Goal: Obtain resource: Download file/media

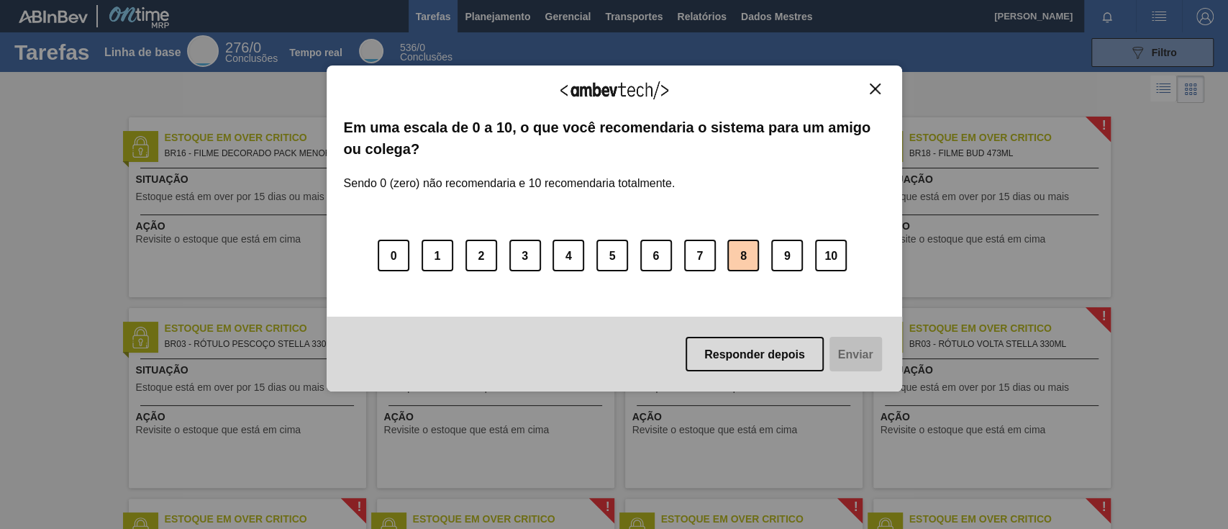
click at [731, 252] on button "8" at bounding box center [743, 255] width 32 height 32
click at [846, 353] on font "Enviar" at bounding box center [853, 354] width 35 height 12
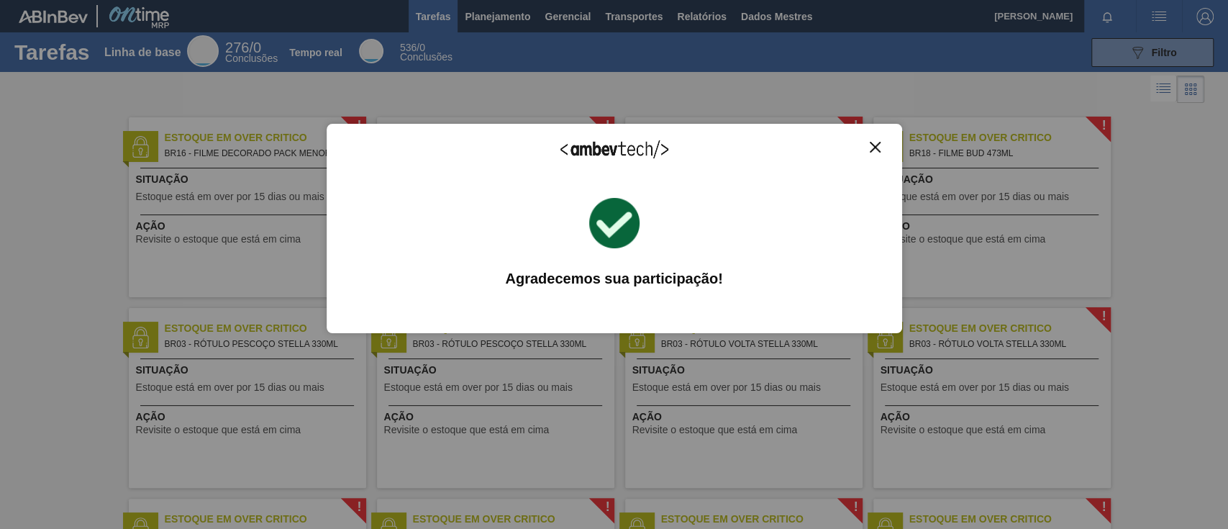
click at [874, 143] on img "Fechar" at bounding box center [874, 147] width 11 height 11
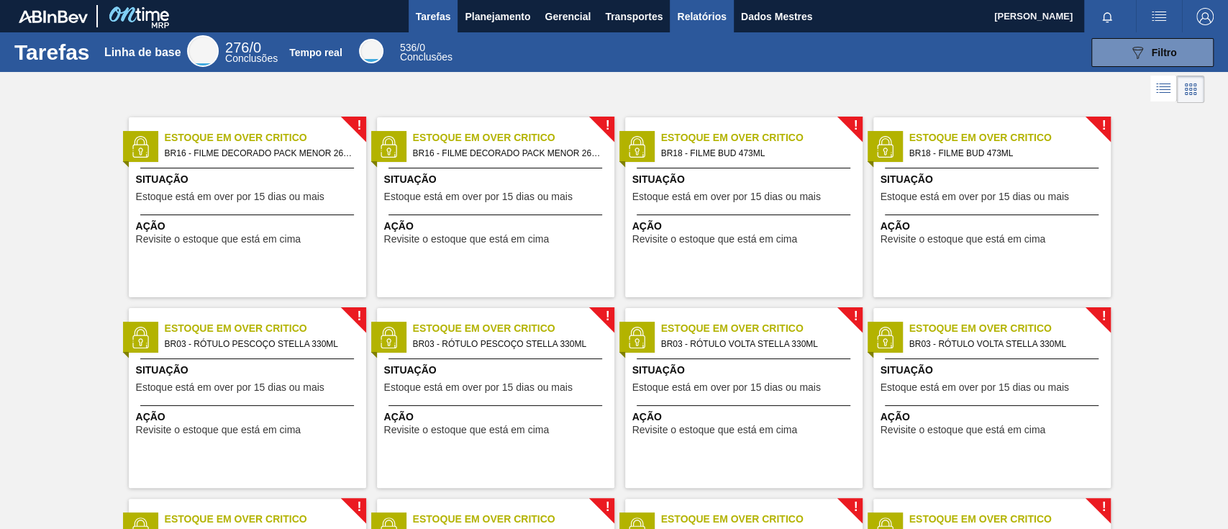
click at [720, 18] on font "Relatórios" at bounding box center [701, 17] width 49 height 12
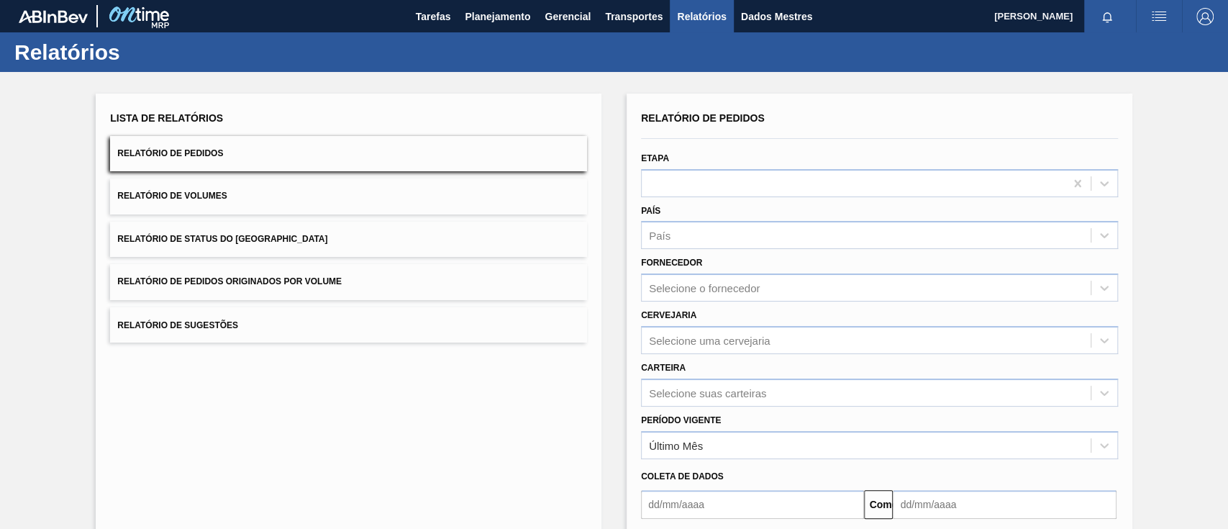
click at [444, 272] on button "Relatório de Pedidos Originados por Volume" at bounding box center [348, 281] width 477 height 35
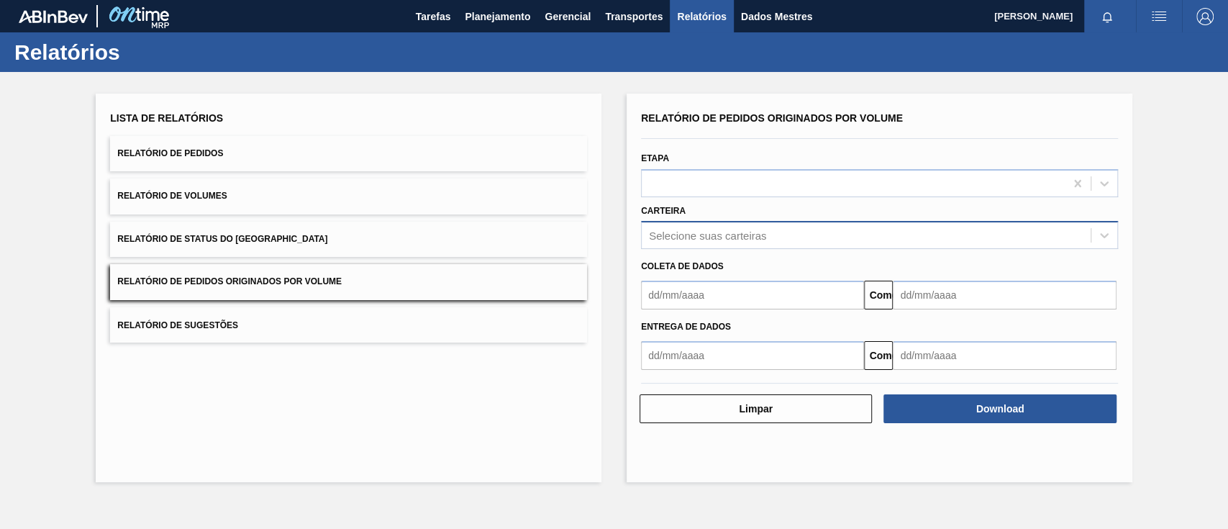
click at [685, 231] on font "Selecione suas carteiras" at bounding box center [707, 235] width 117 height 12
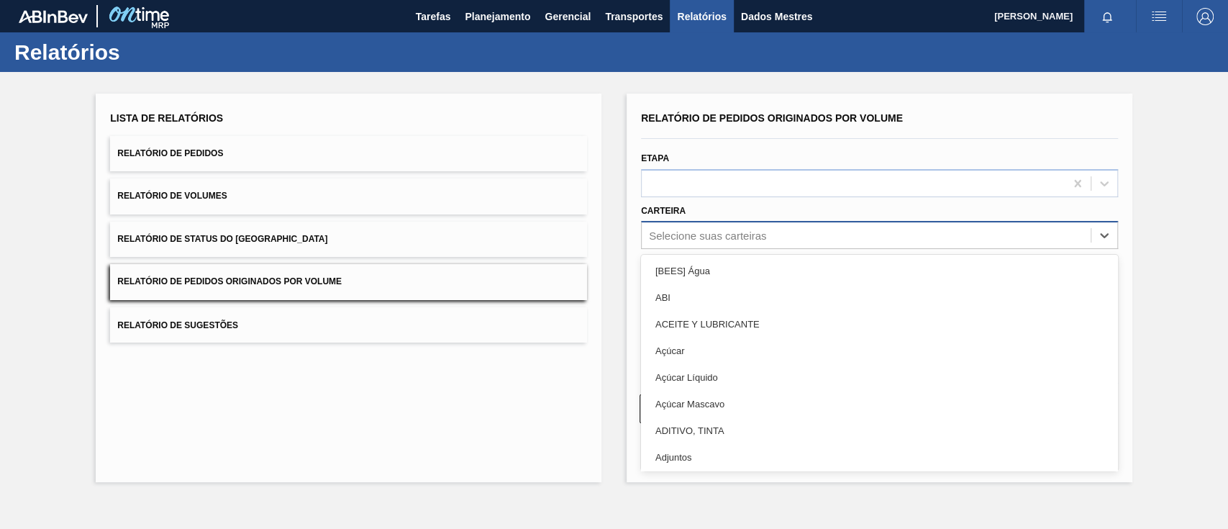
type input "a"
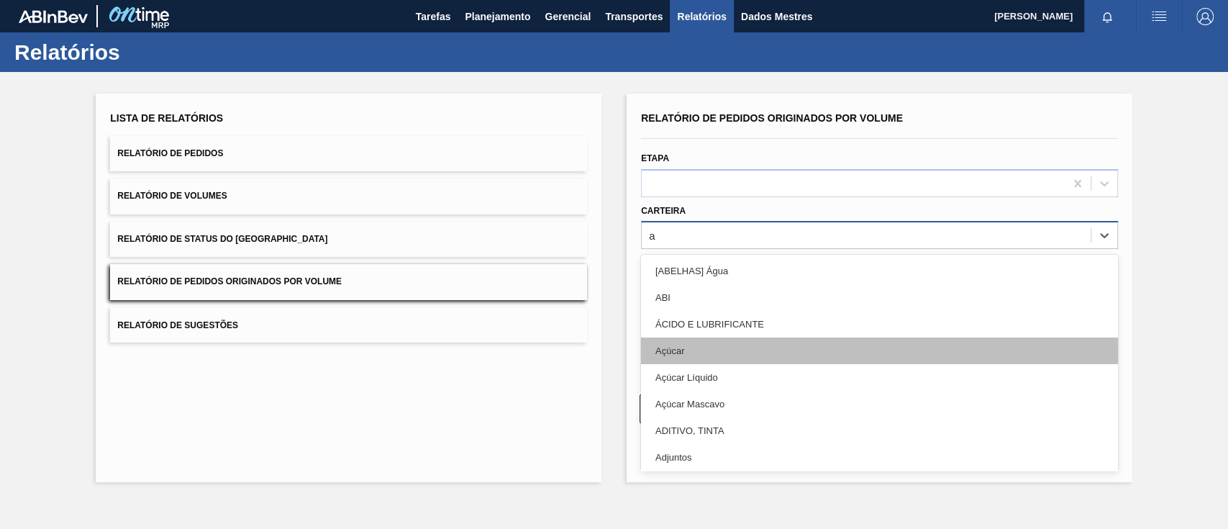
click at [685, 352] on div "Açúcar" at bounding box center [879, 350] width 477 height 27
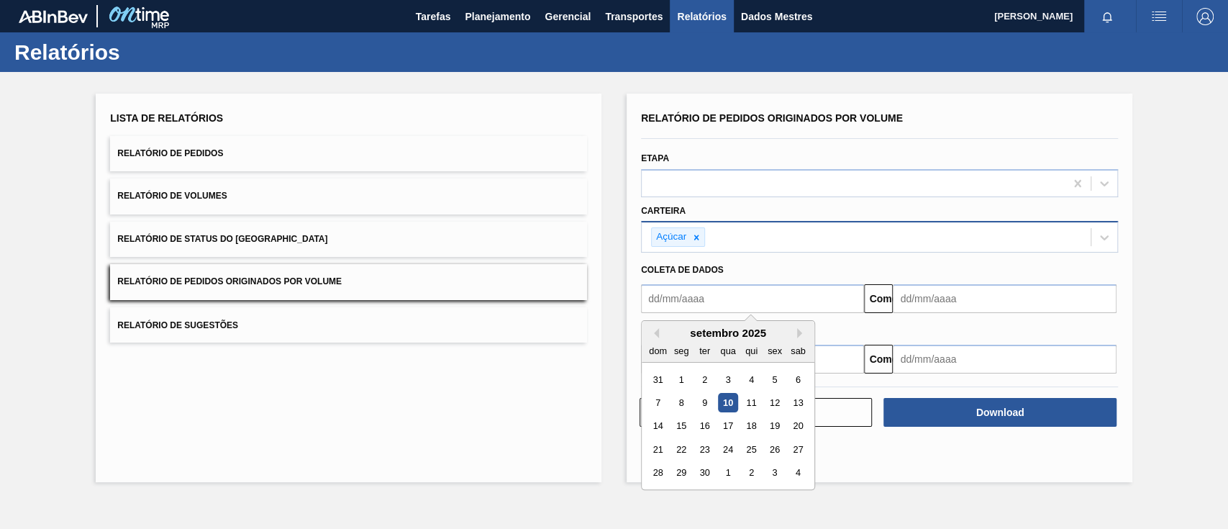
click at [693, 300] on input "text" at bounding box center [752, 298] width 223 height 29
click at [679, 377] on font "1" at bounding box center [681, 379] width 5 height 11
type input "[DATE]"
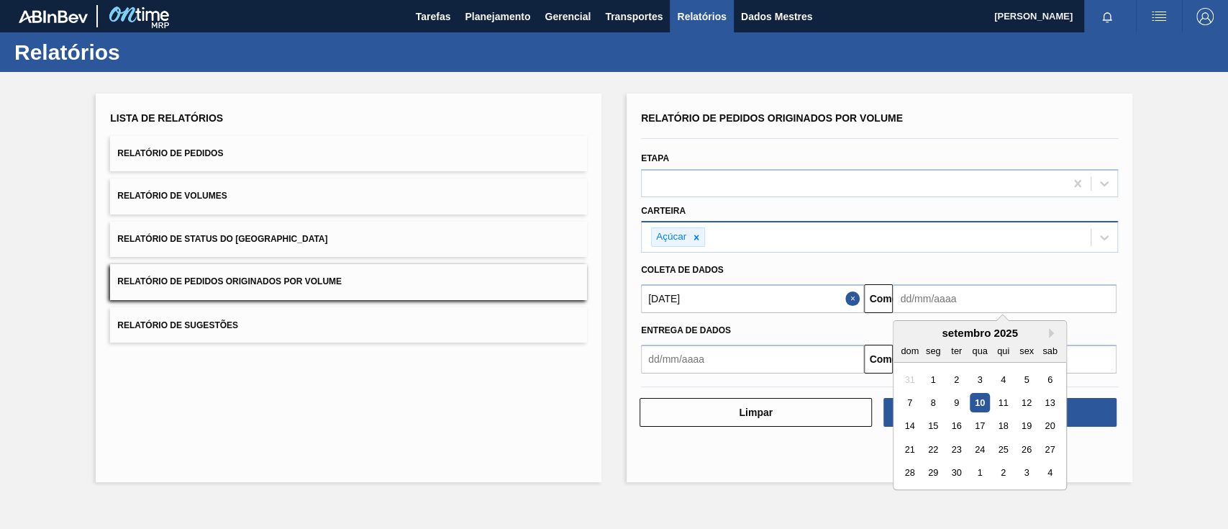
click at [959, 305] on input "text" at bounding box center [1003, 298] width 223 height 29
click at [936, 423] on font "15" at bounding box center [933, 426] width 10 height 11
type input "[DATE]"
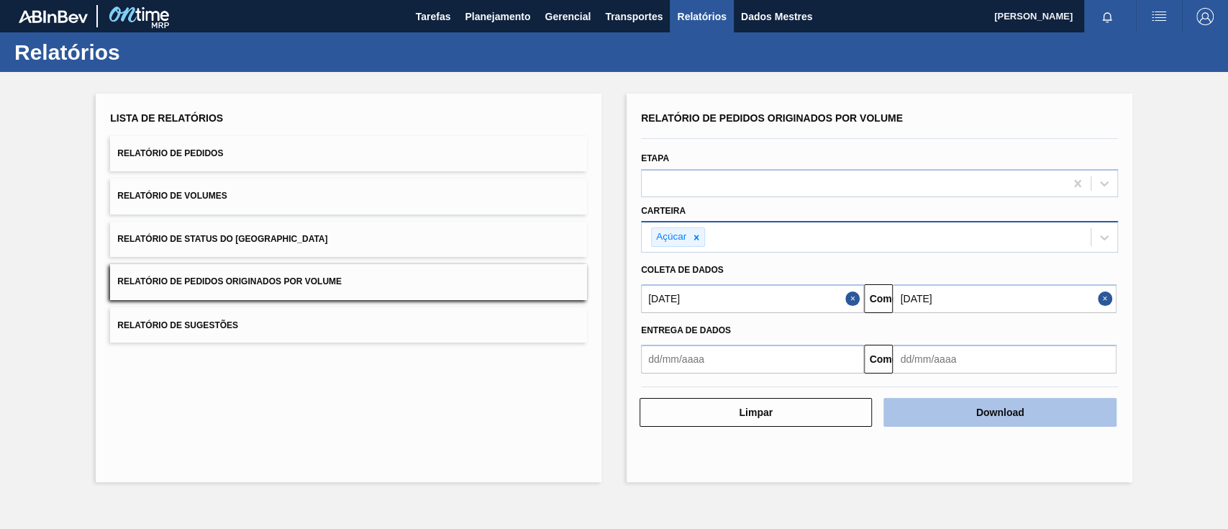
click at [986, 419] on button "Download" at bounding box center [999, 412] width 232 height 29
